Goal: Book appointment/travel/reservation

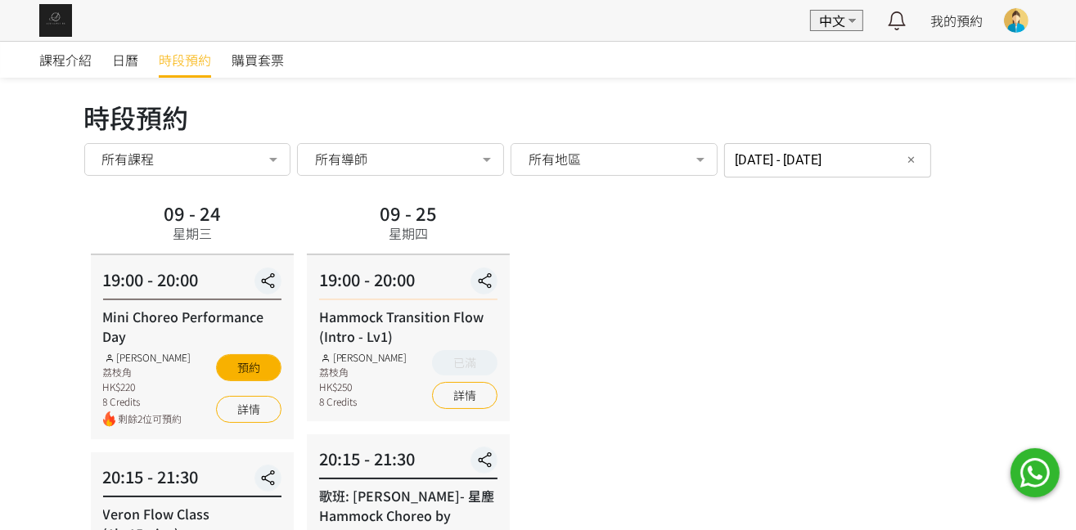
click at [182, 70] on link "時段預約" at bounding box center [185, 60] width 52 height 36
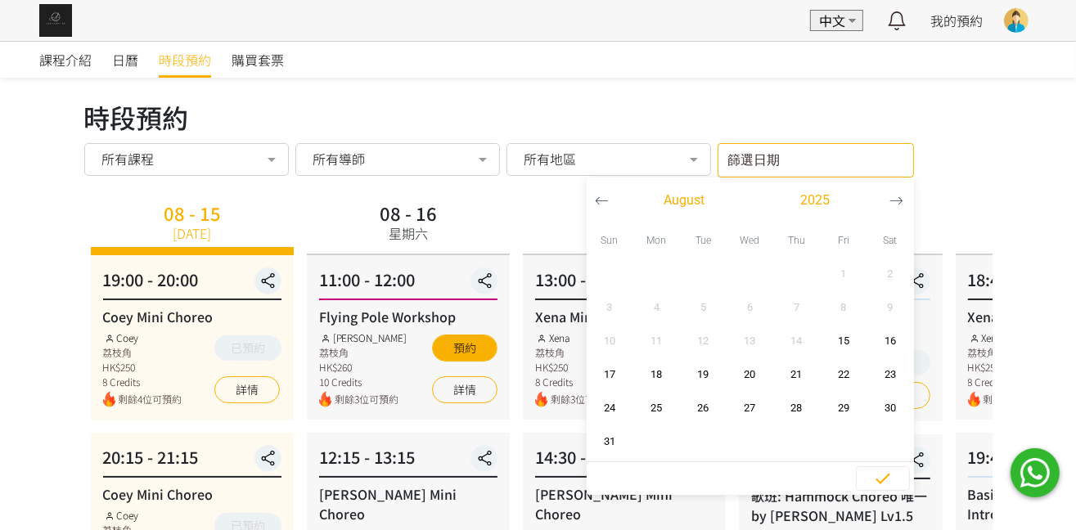
click at [802, 151] on input "篩選日期" at bounding box center [815, 160] width 196 height 34
click at [847, 370] on span "22" at bounding box center [843, 374] width 37 height 16
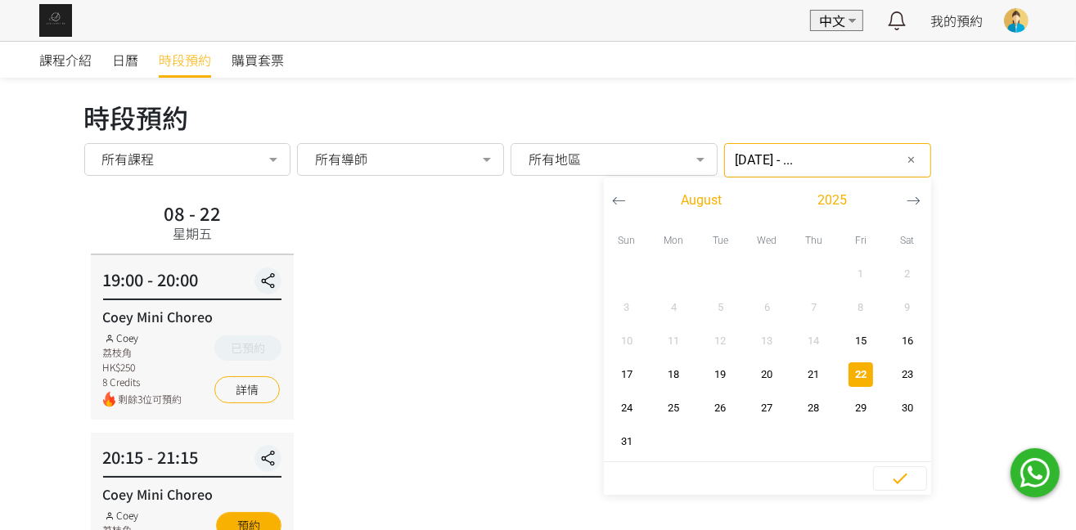
scroll to position [123, 0]
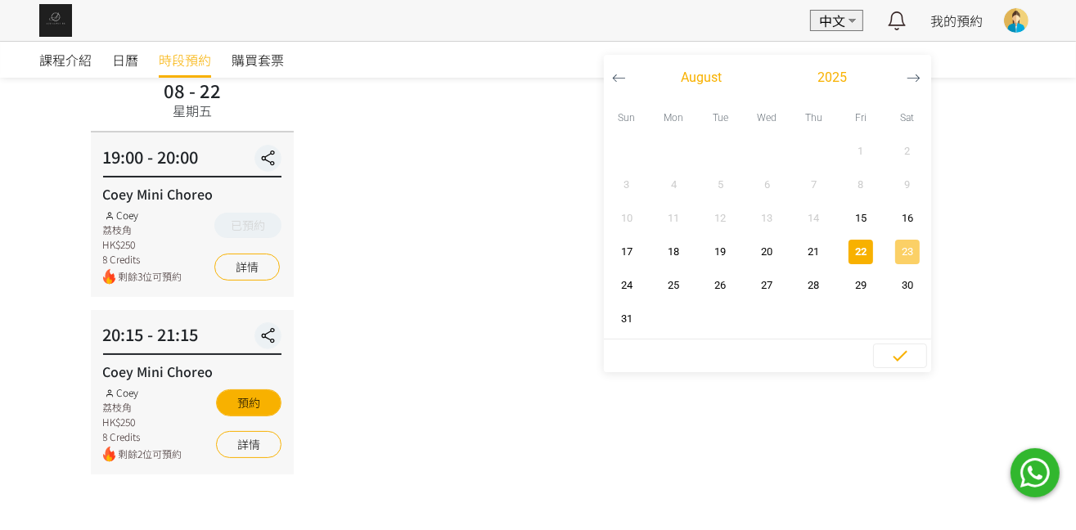
click at [897, 248] on span "23" at bounding box center [906, 252] width 37 height 16
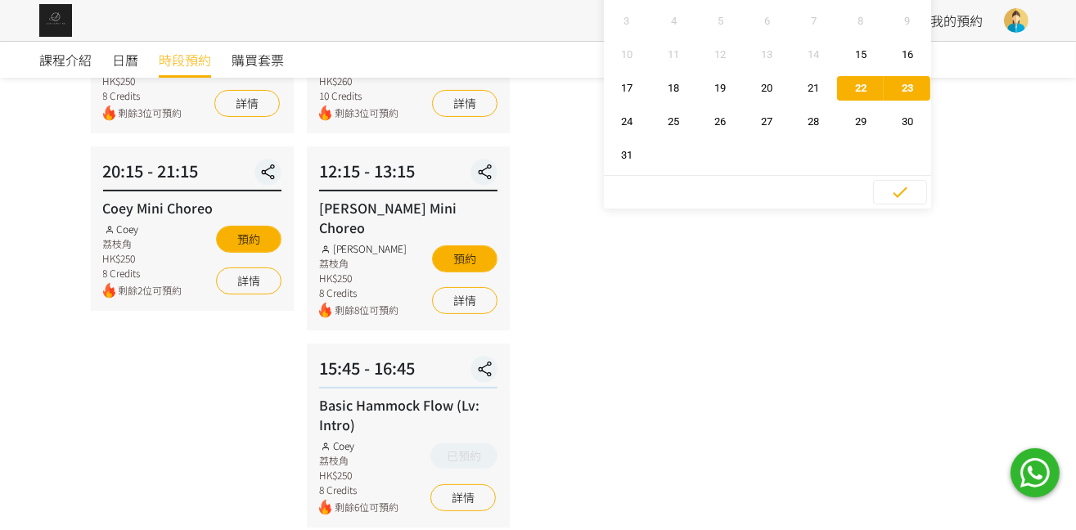
scroll to position [245, 0]
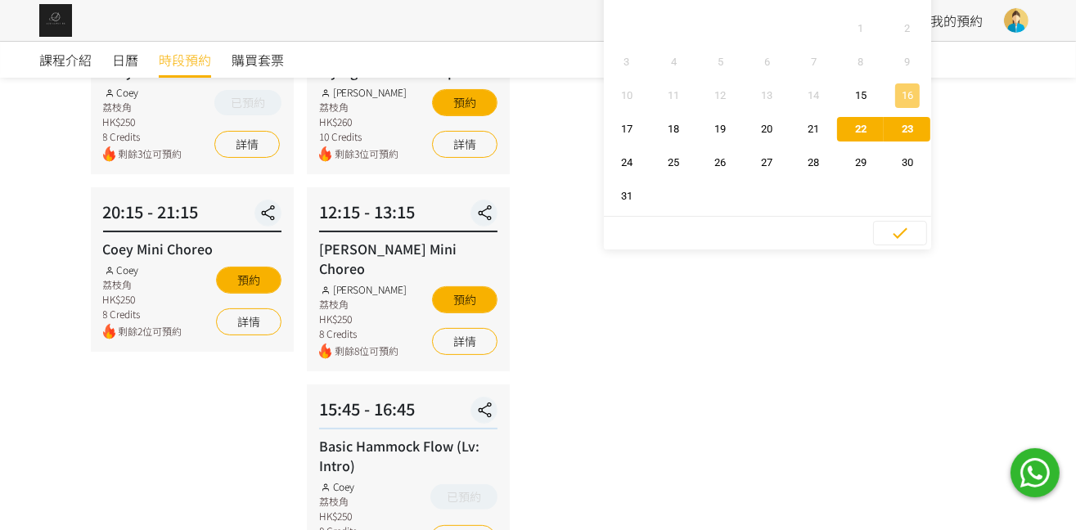
click at [895, 88] on span "16" at bounding box center [906, 96] width 37 height 16
type input "2025-08-16 - ..."
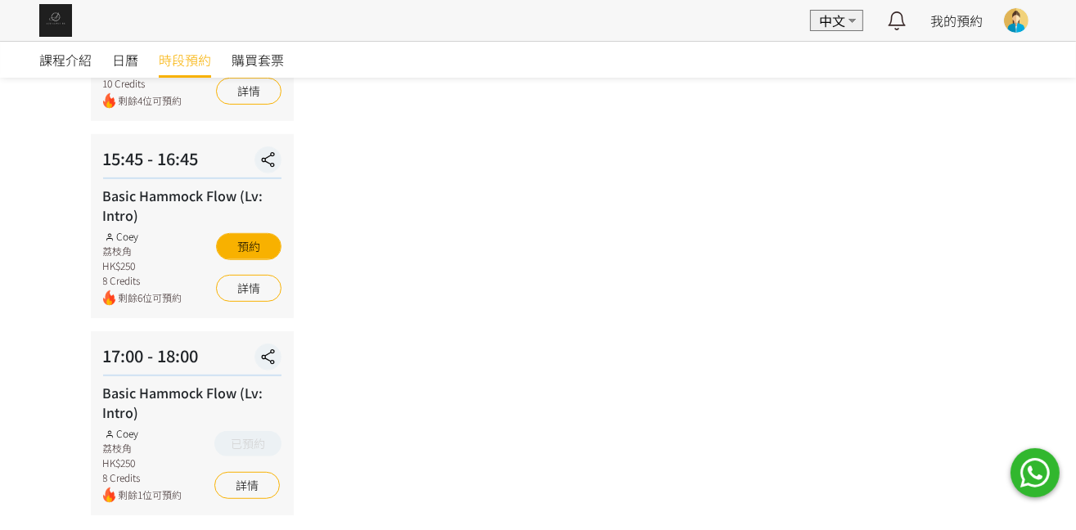
scroll to position [735, 0]
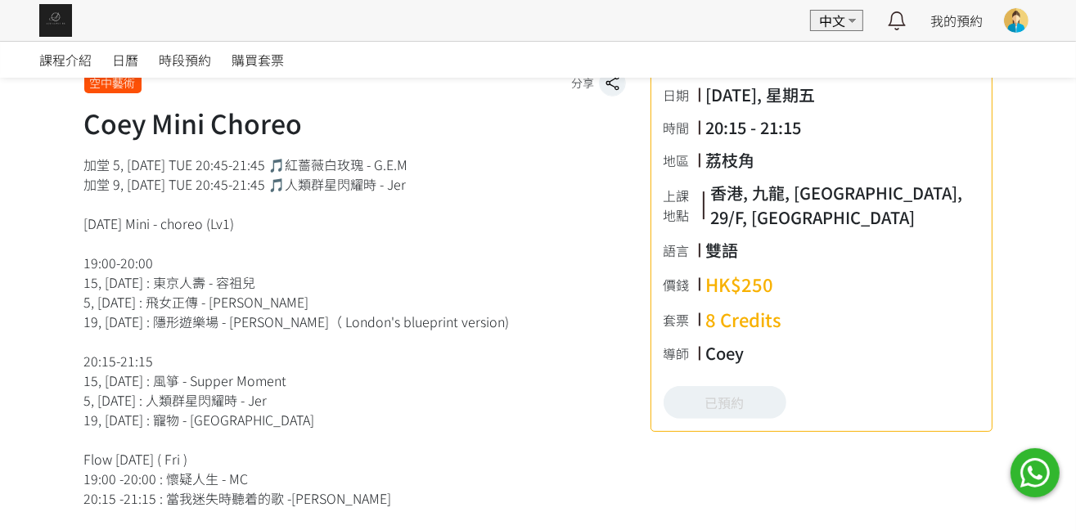
scroll to position [491, 0]
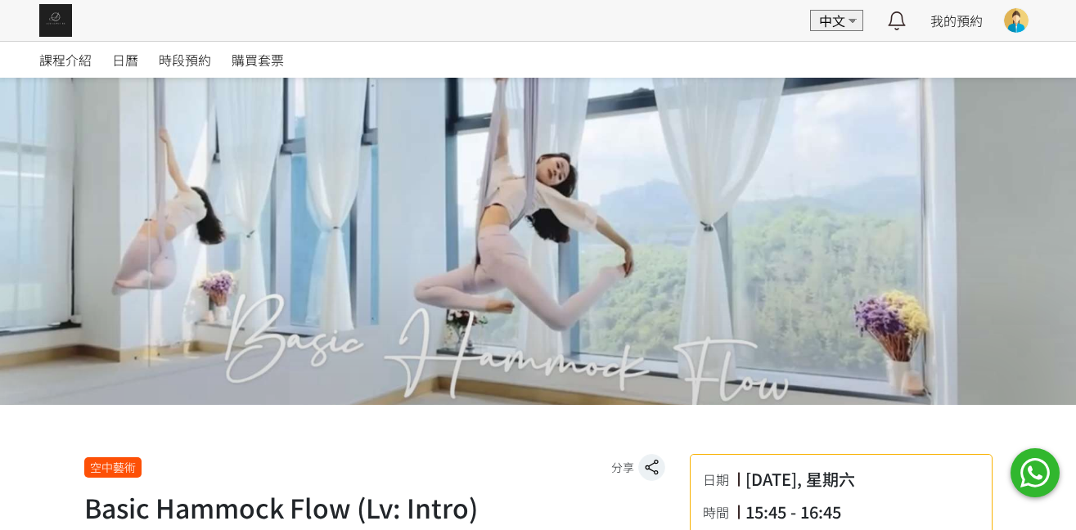
scroll to position [491, 0]
